Goal: Task Accomplishment & Management: Manage account settings

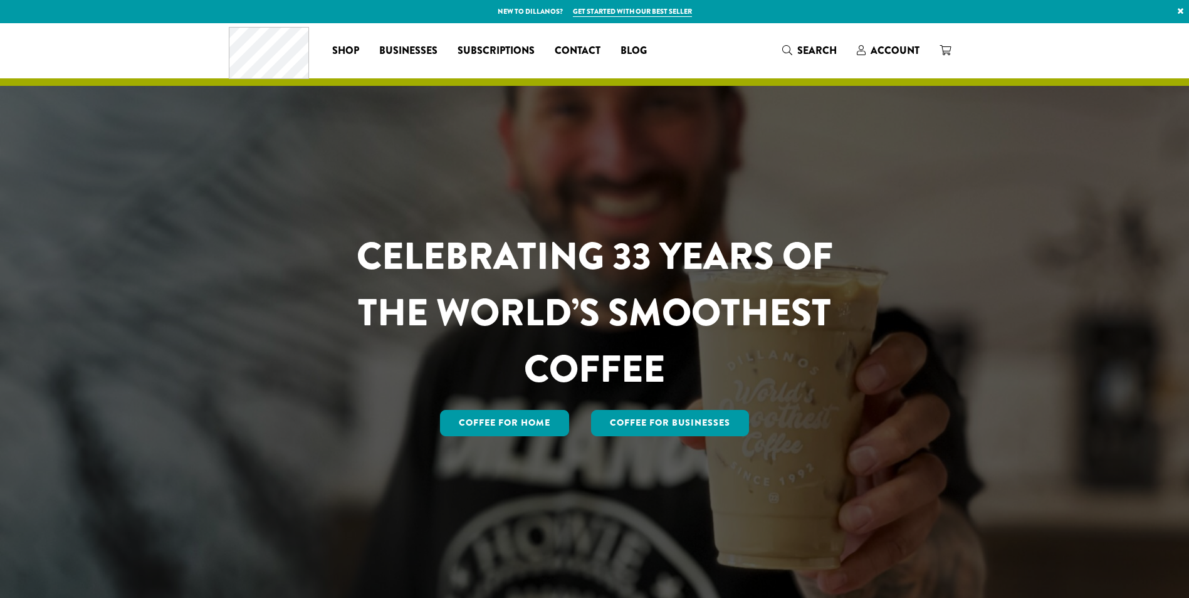
drag, startPoint x: 889, startPoint y: 48, endPoint x: 760, endPoint y: 248, distance: 237.1
click at [889, 48] on span "Account" at bounding box center [894, 50] width 49 height 14
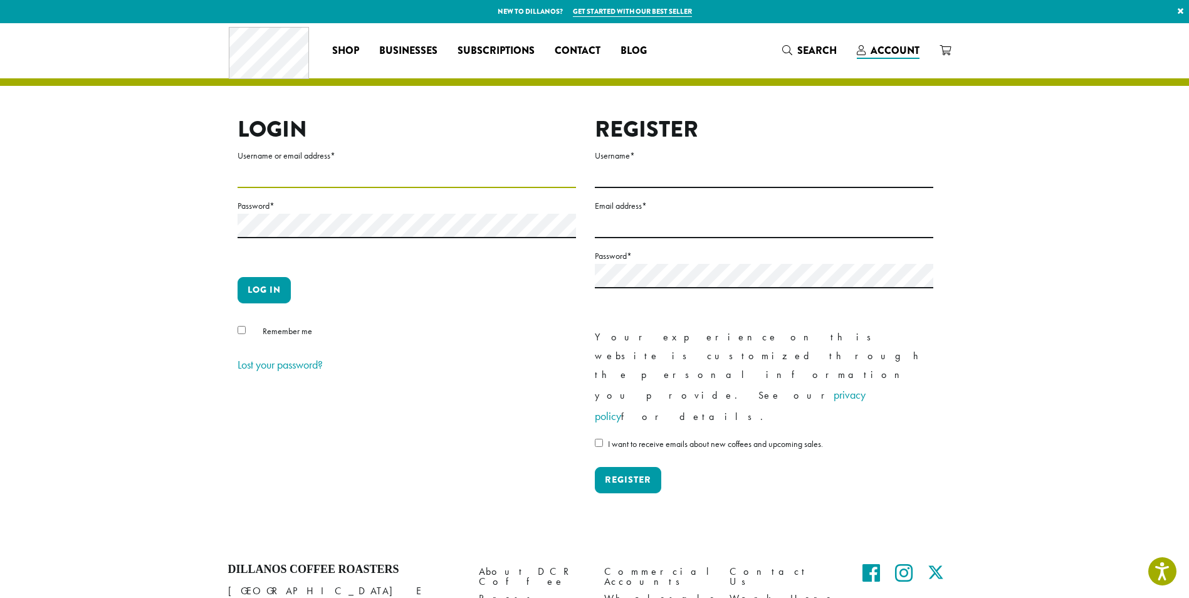
click at [276, 176] on input "Username or email address *" at bounding box center [406, 176] width 338 height 24
type input "**********"
